Goal: Book appointment/travel/reservation

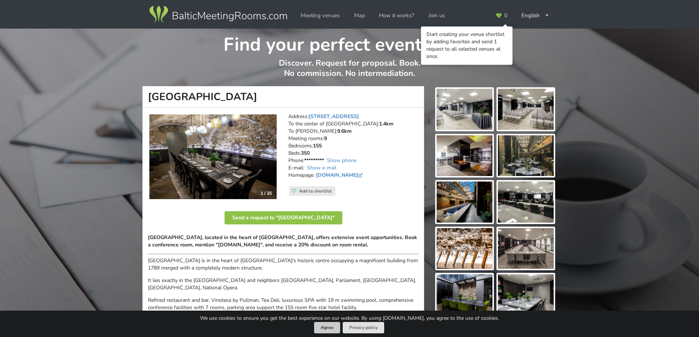
click at [327, 328] on button "Agree" at bounding box center [327, 327] width 26 height 11
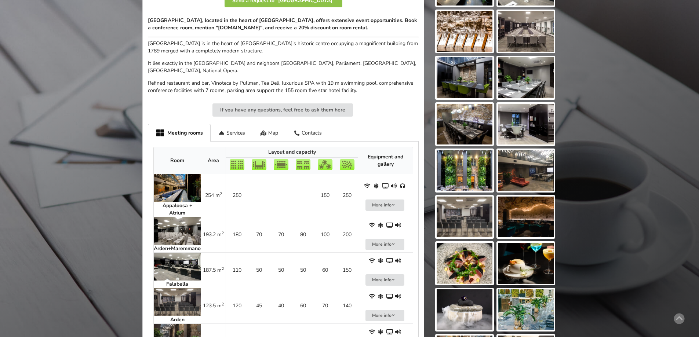
scroll to position [237, 0]
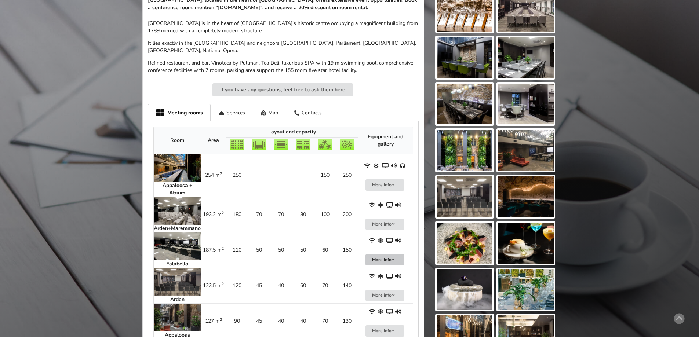
click at [377, 261] on button "More info" at bounding box center [384, 259] width 39 height 11
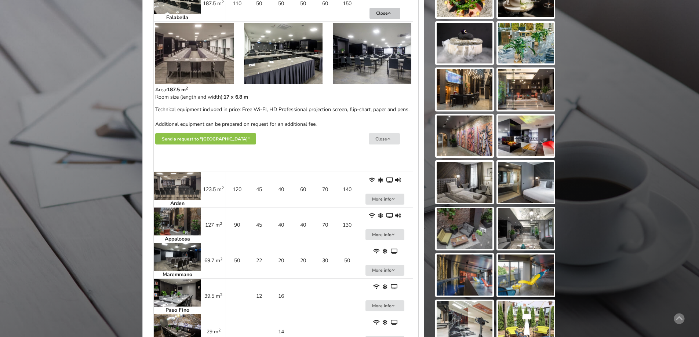
scroll to position [486, 0]
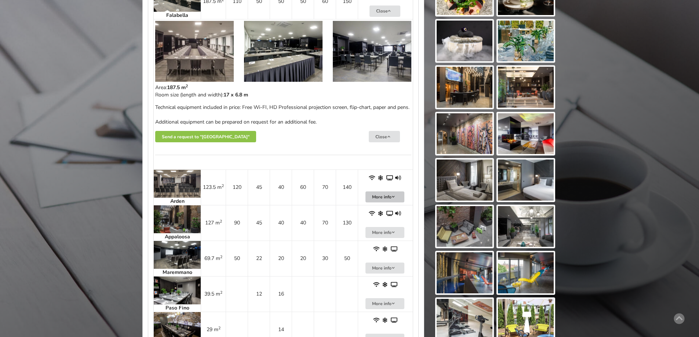
click at [386, 203] on button "More info" at bounding box center [384, 196] width 39 height 11
